Goal: Task Accomplishment & Management: Use online tool/utility

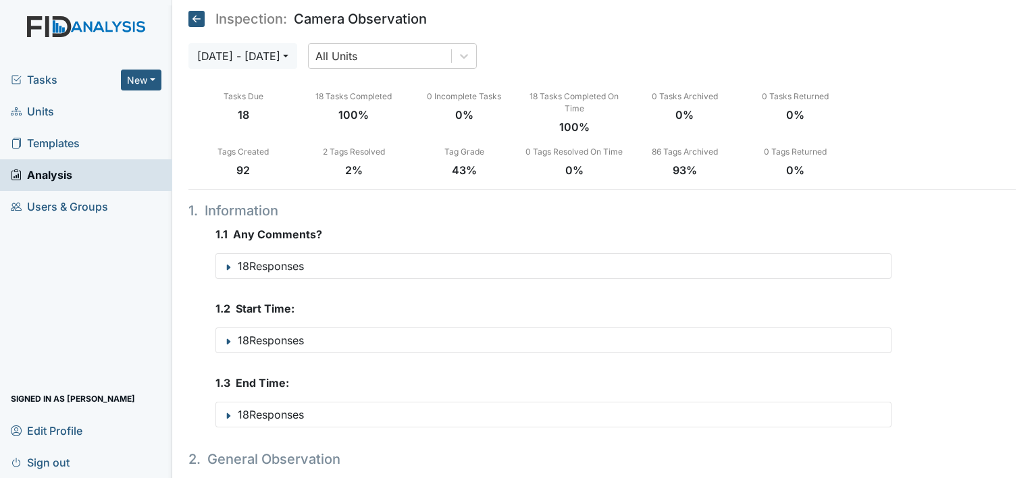
click at [41, 101] on span "Units" at bounding box center [32, 111] width 43 height 21
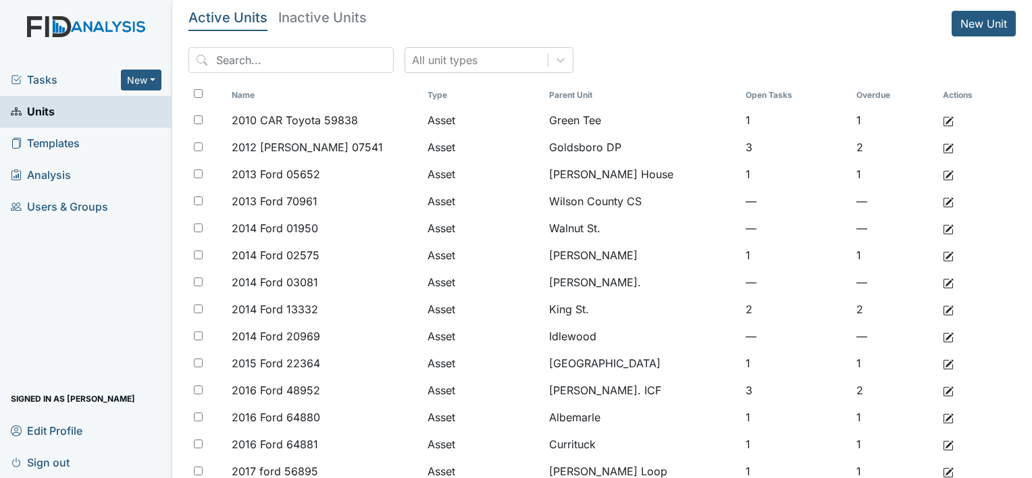
click at [44, 78] on span "Tasks" at bounding box center [66, 80] width 110 height 16
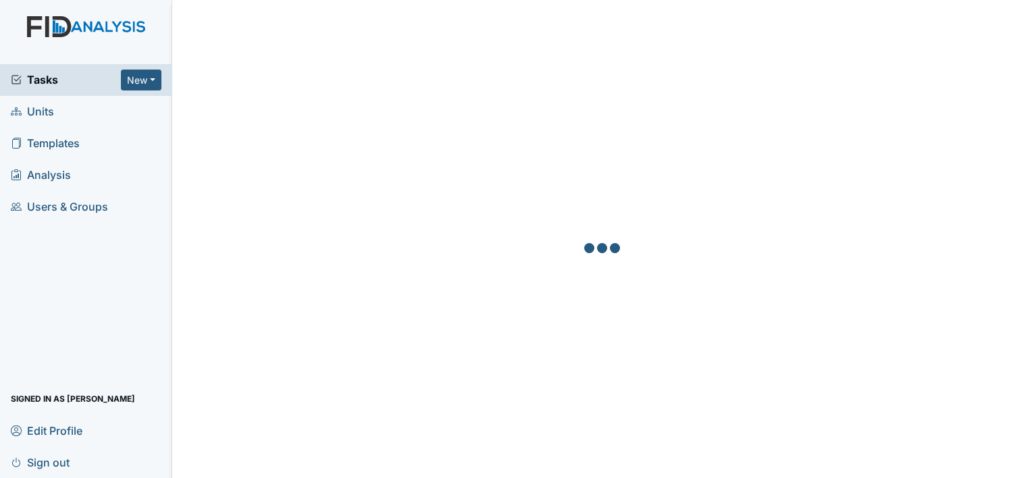
click at [50, 79] on span "Tasks" at bounding box center [66, 80] width 110 height 16
click at [56, 82] on span "Tasks" at bounding box center [66, 80] width 110 height 16
click at [51, 78] on span "Tasks" at bounding box center [66, 80] width 110 height 16
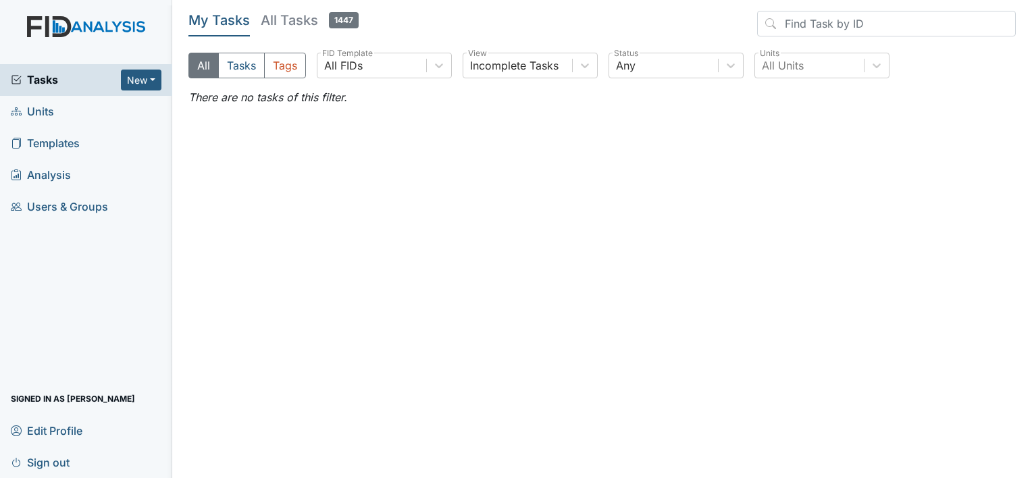
click at [287, 16] on h5 "All Tasks 1447" at bounding box center [310, 20] width 98 height 19
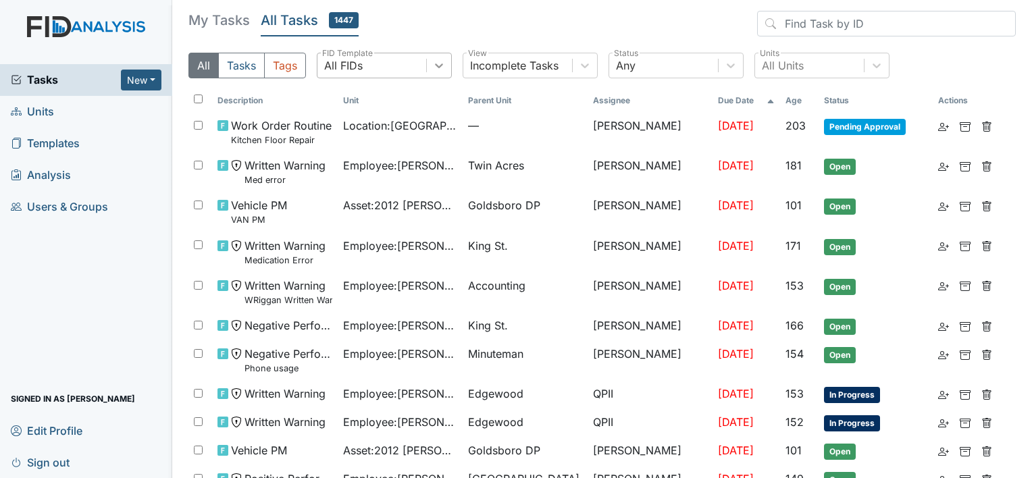
click at [435, 70] on icon at bounding box center [439, 66] width 14 height 14
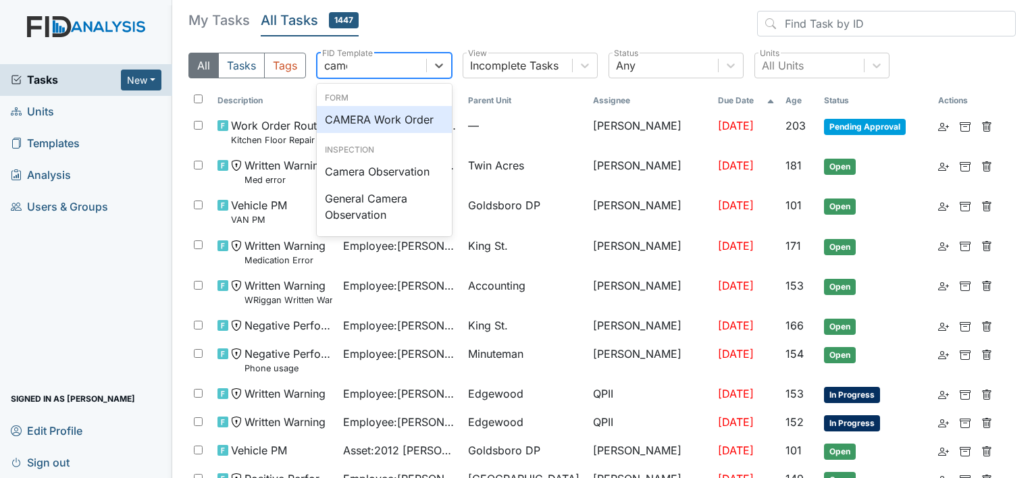
type input "camer"
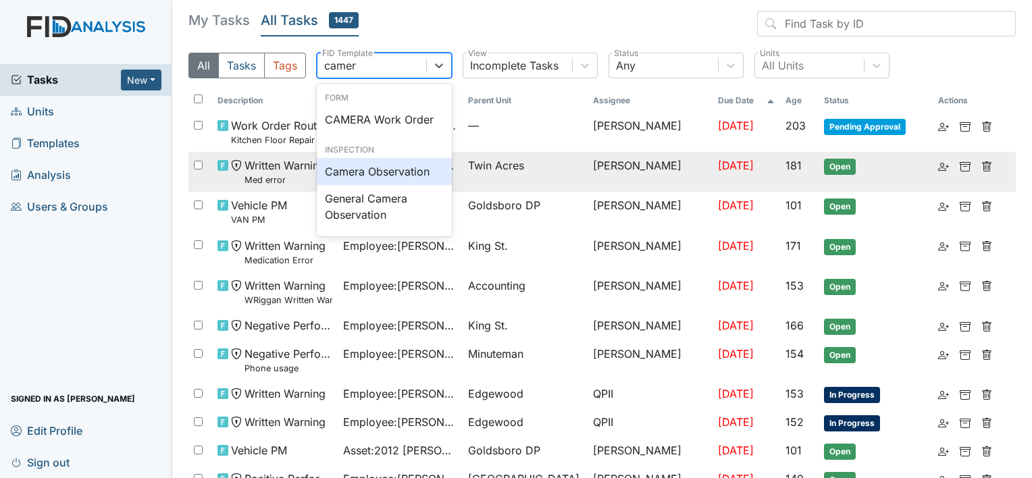
click at [415, 169] on div "Camera Observation" at bounding box center [384, 171] width 135 height 27
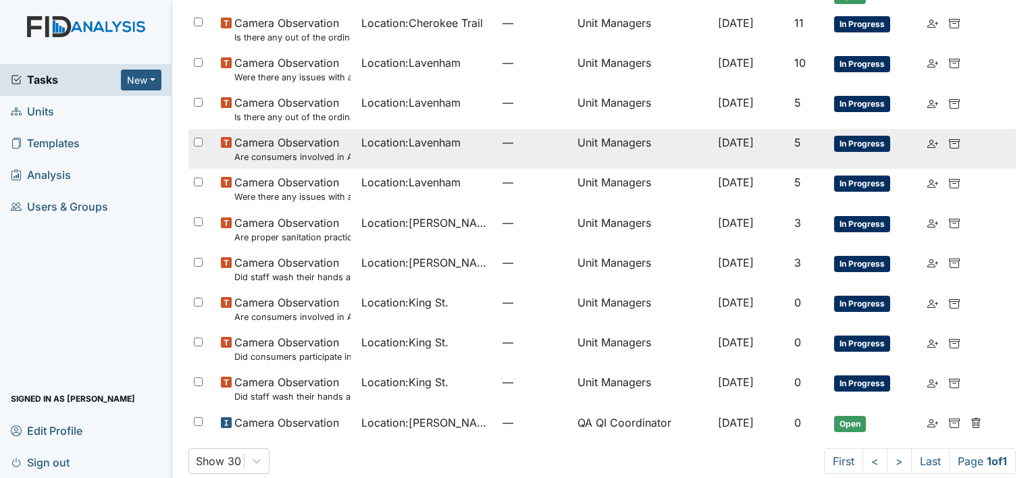
scroll to position [763, 0]
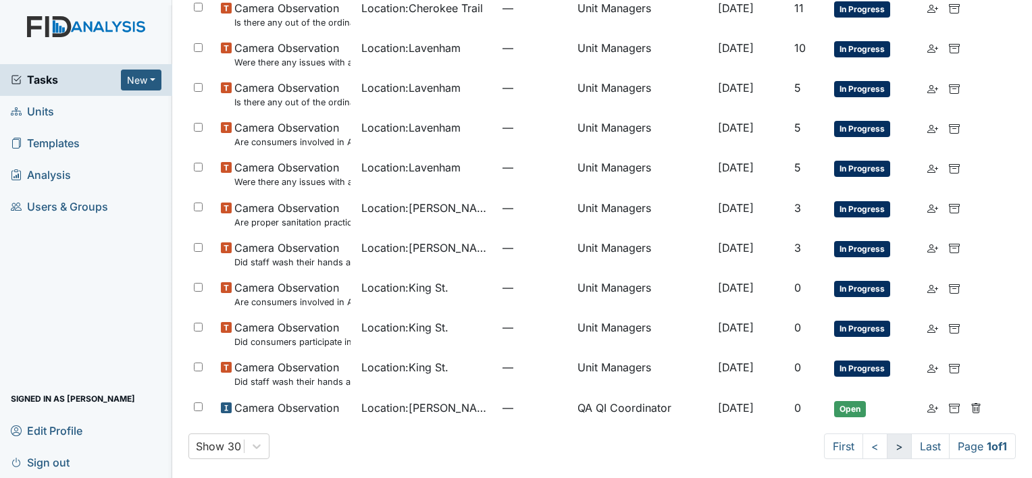
click at [887, 447] on link ">" at bounding box center [899, 447] width 25 height 26
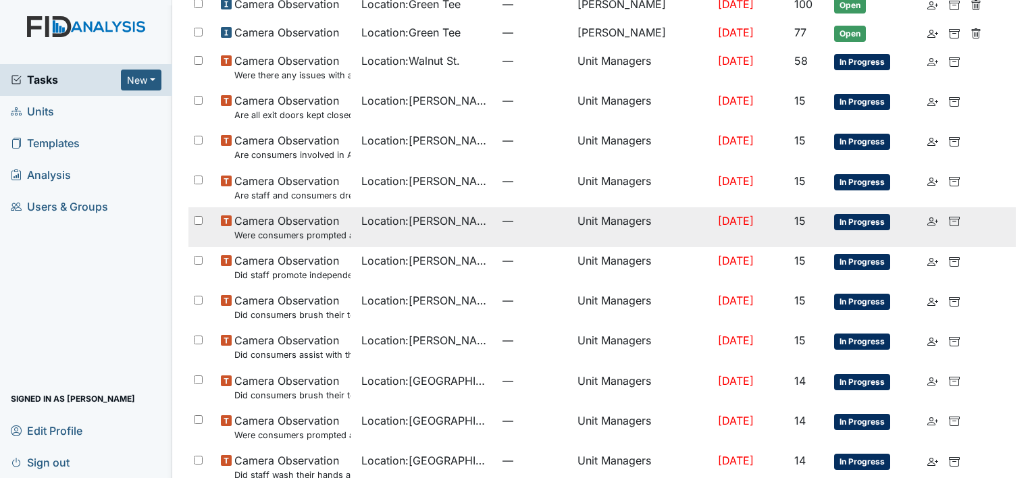
scroll to position [0, 0]
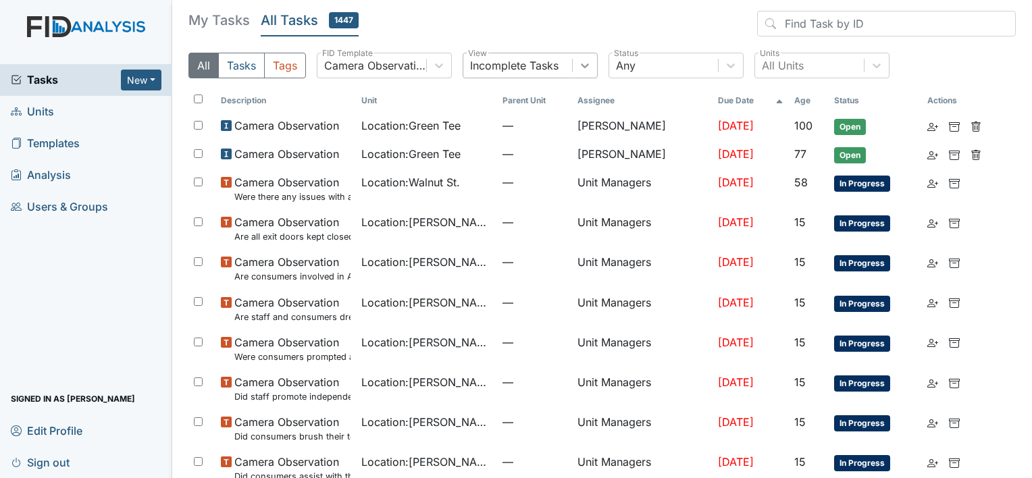
click at [582, 68] on icon at bounding box center [585, 66] width 14 height 14
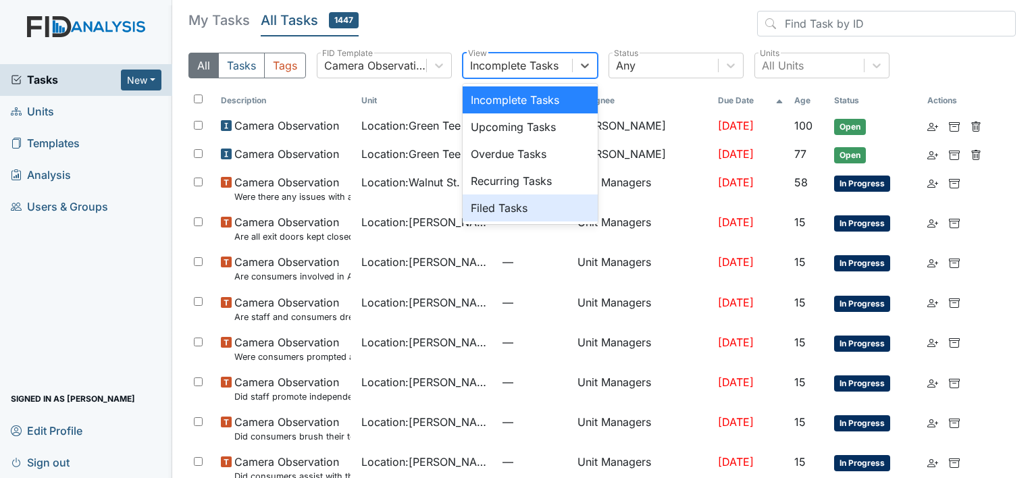
click at [511, 213] on div "Filed Tasks" at bounding box center [530, 208] width 135 height 27
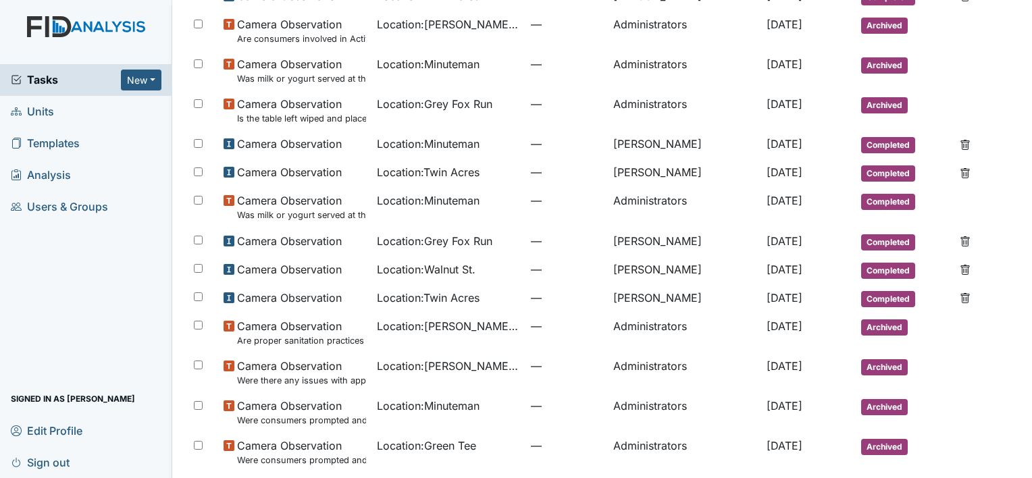
scroll to position [676, 0]
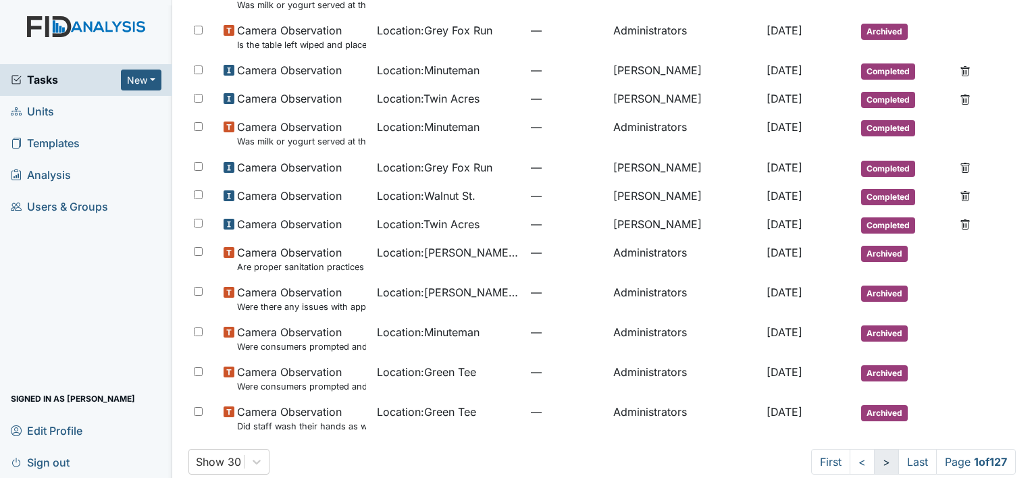
click at [874, 459] on link ">" at bounding box center [886, 462] width 25 height 26
